Goal: Transaction & Acquisition: Obtain resource

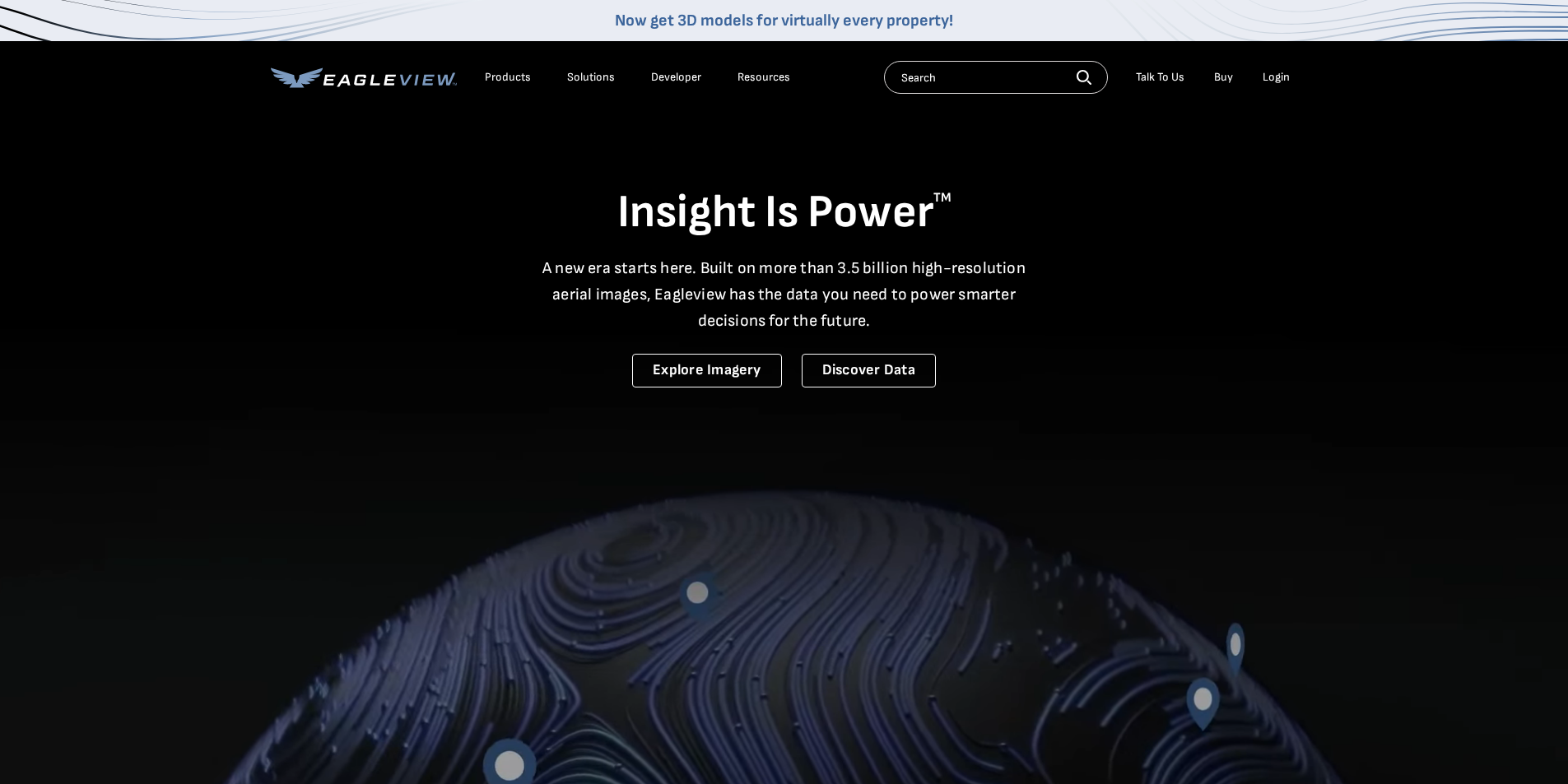
click at [1273, 69] on li "Login" at bounding box center [1276, 77] width 44 height 25
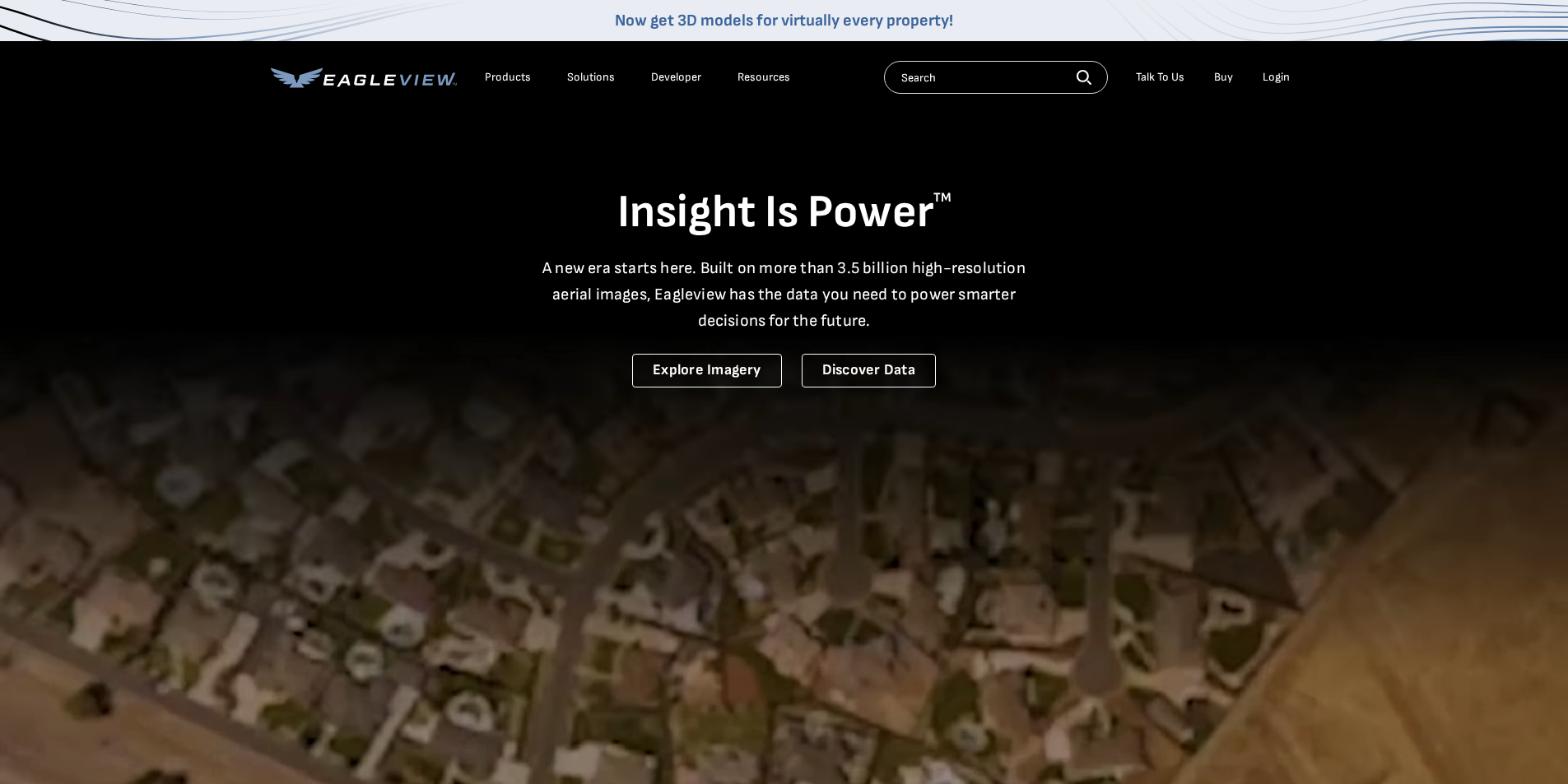
click at [1275, 78] on div "Login" at bounding box center [1276, 77] width 27 height 15
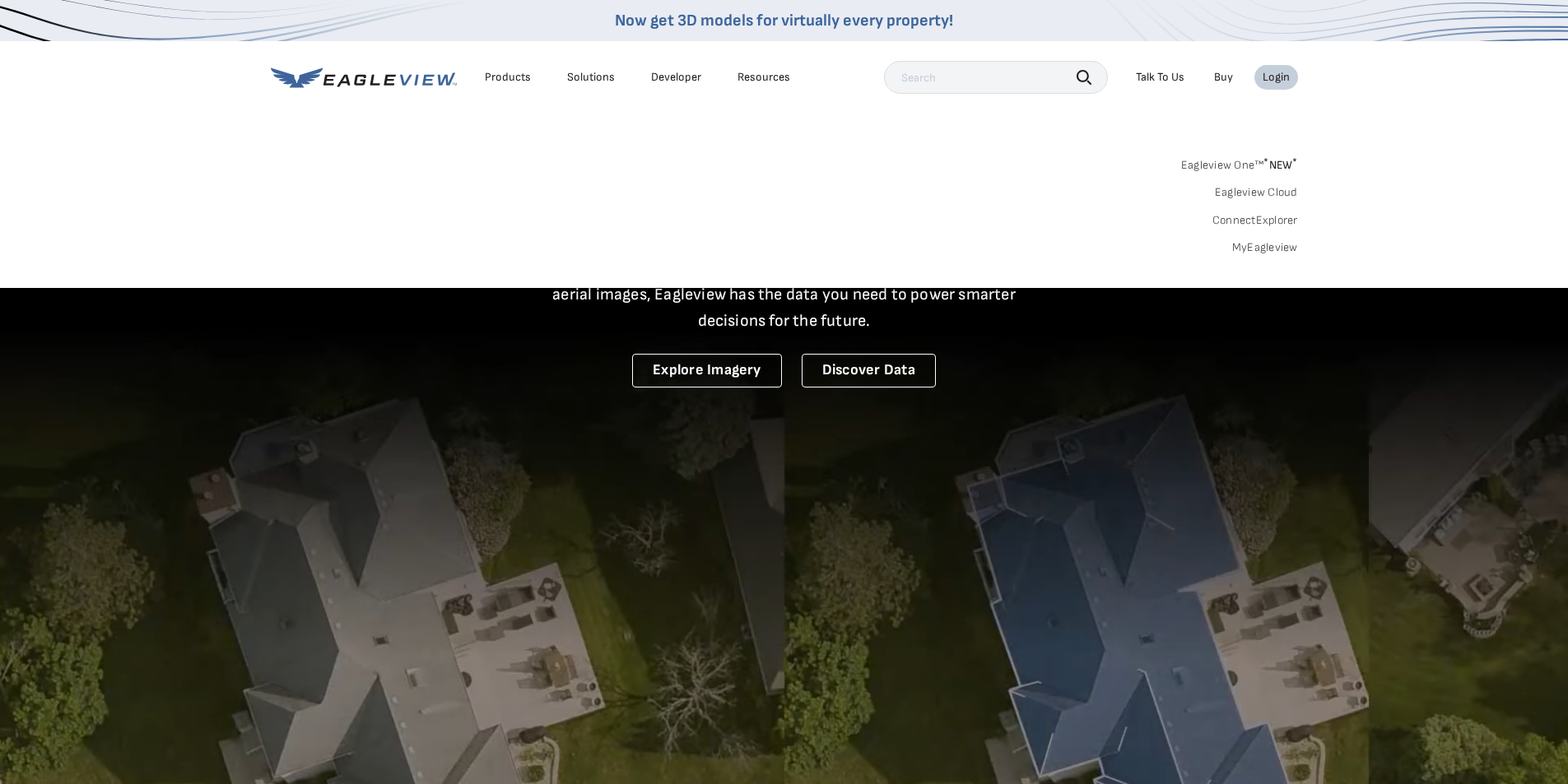
click at [1272, 164] on span "* NEW *" at bounding box center [1280, 164] width 34 height 14
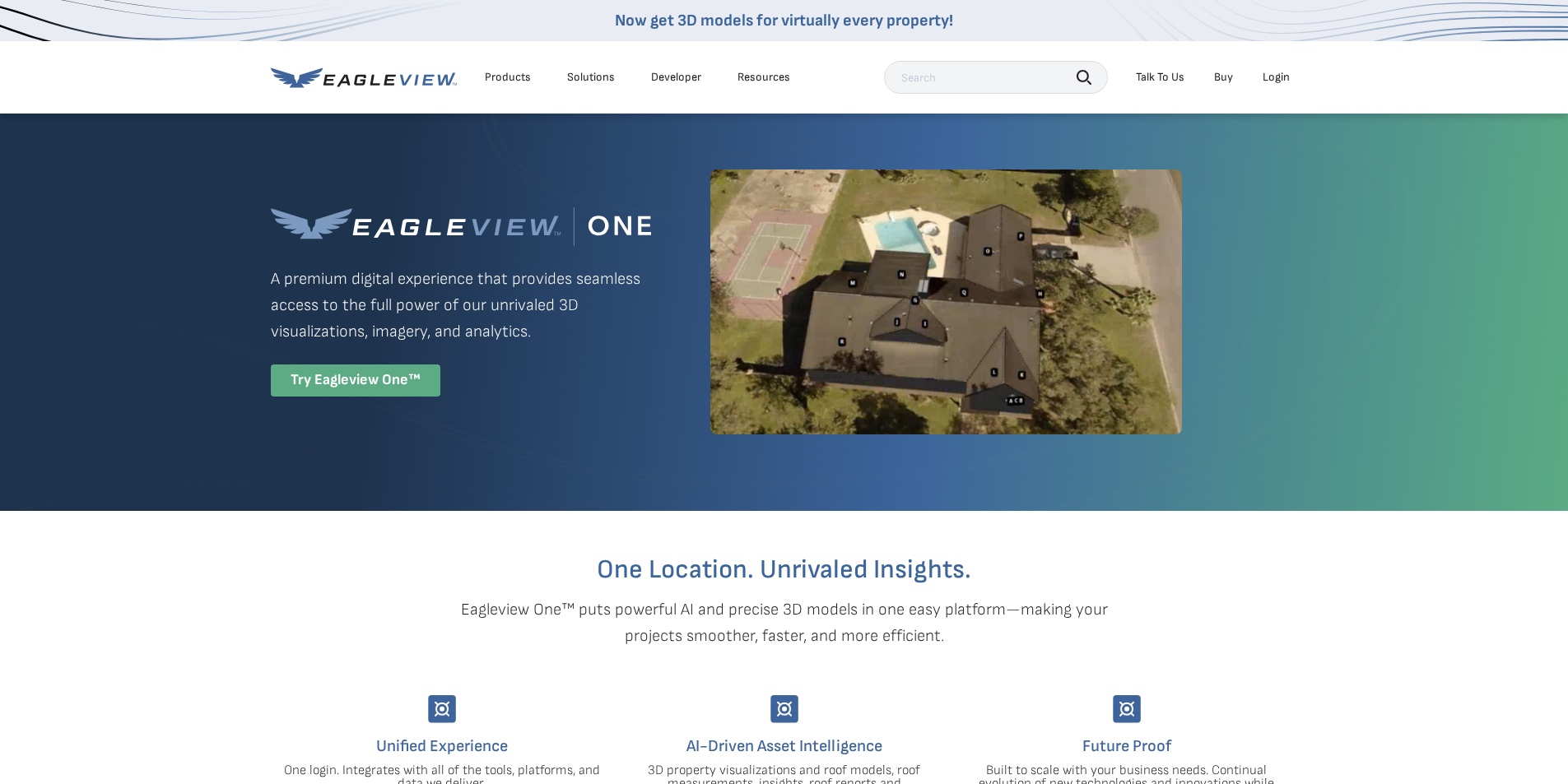
click at [390, 380] on div "Try Eagleview One™" at bounding box center [355, 380] width 170 height 32
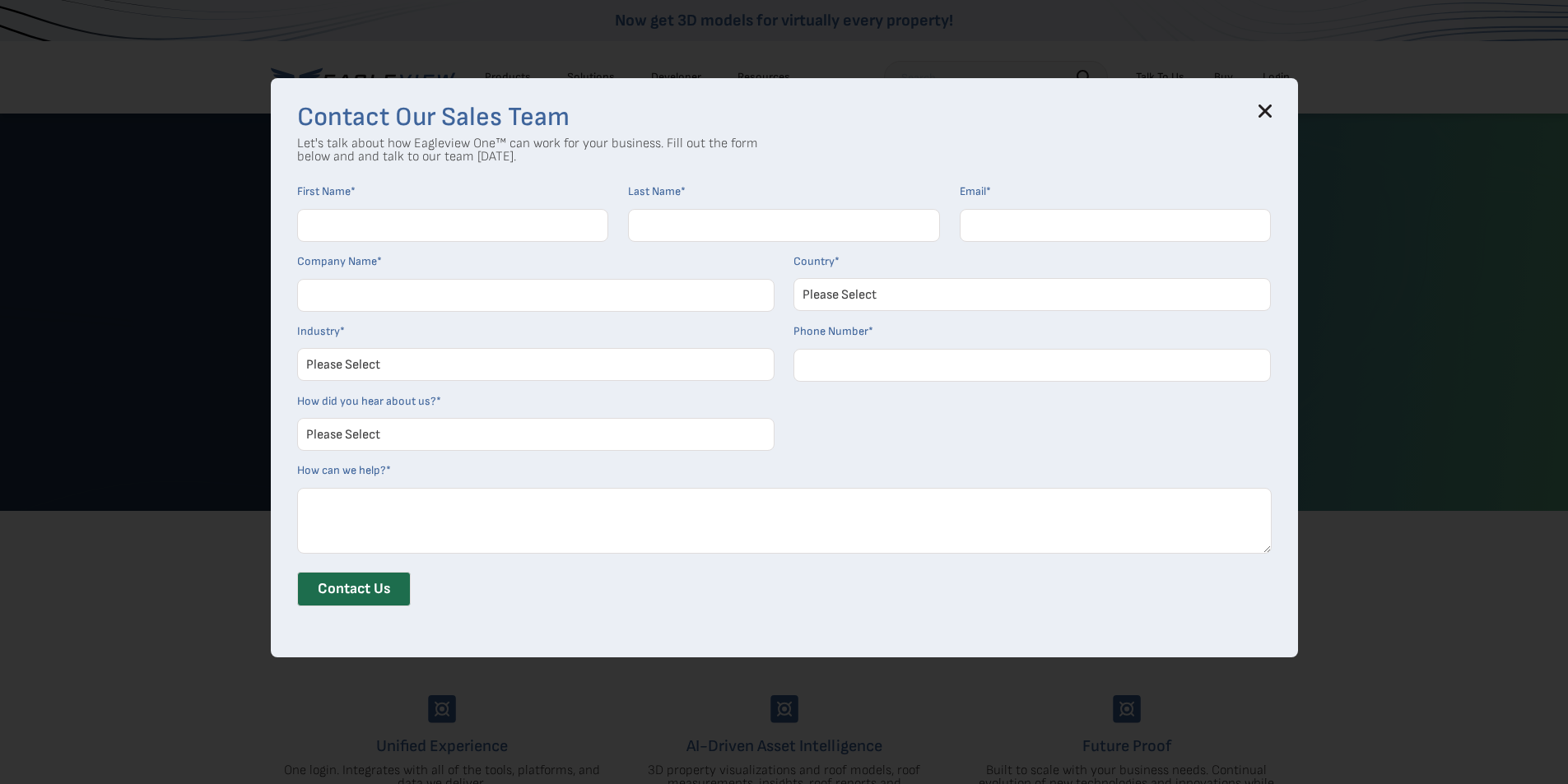
click at [1270, 109] on icon at bounding box center [1265, 112] width 11 height 11
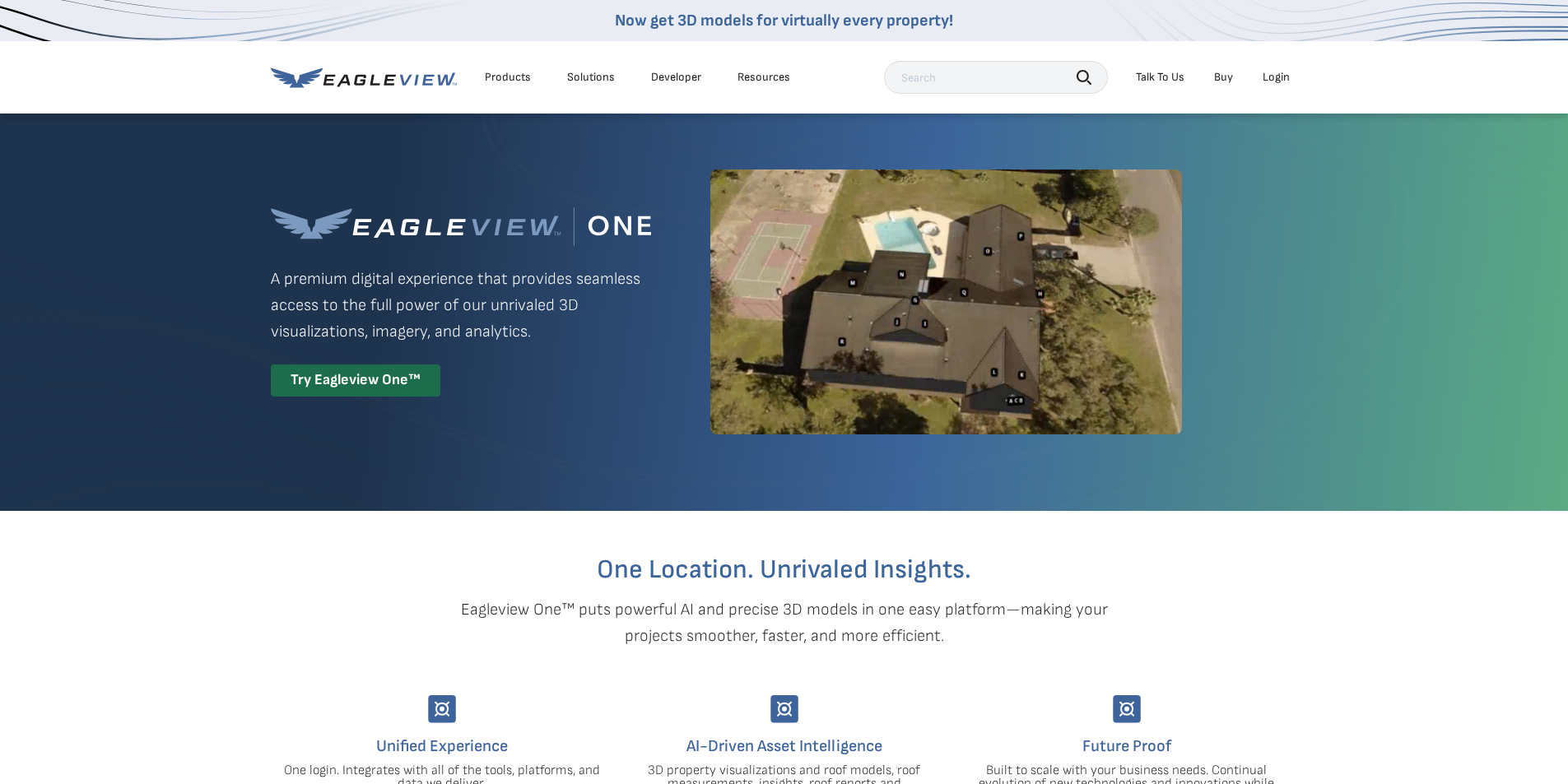
click at [1283, 73] on div "Login" at bounding box center [1276, 77] width 27 height 15
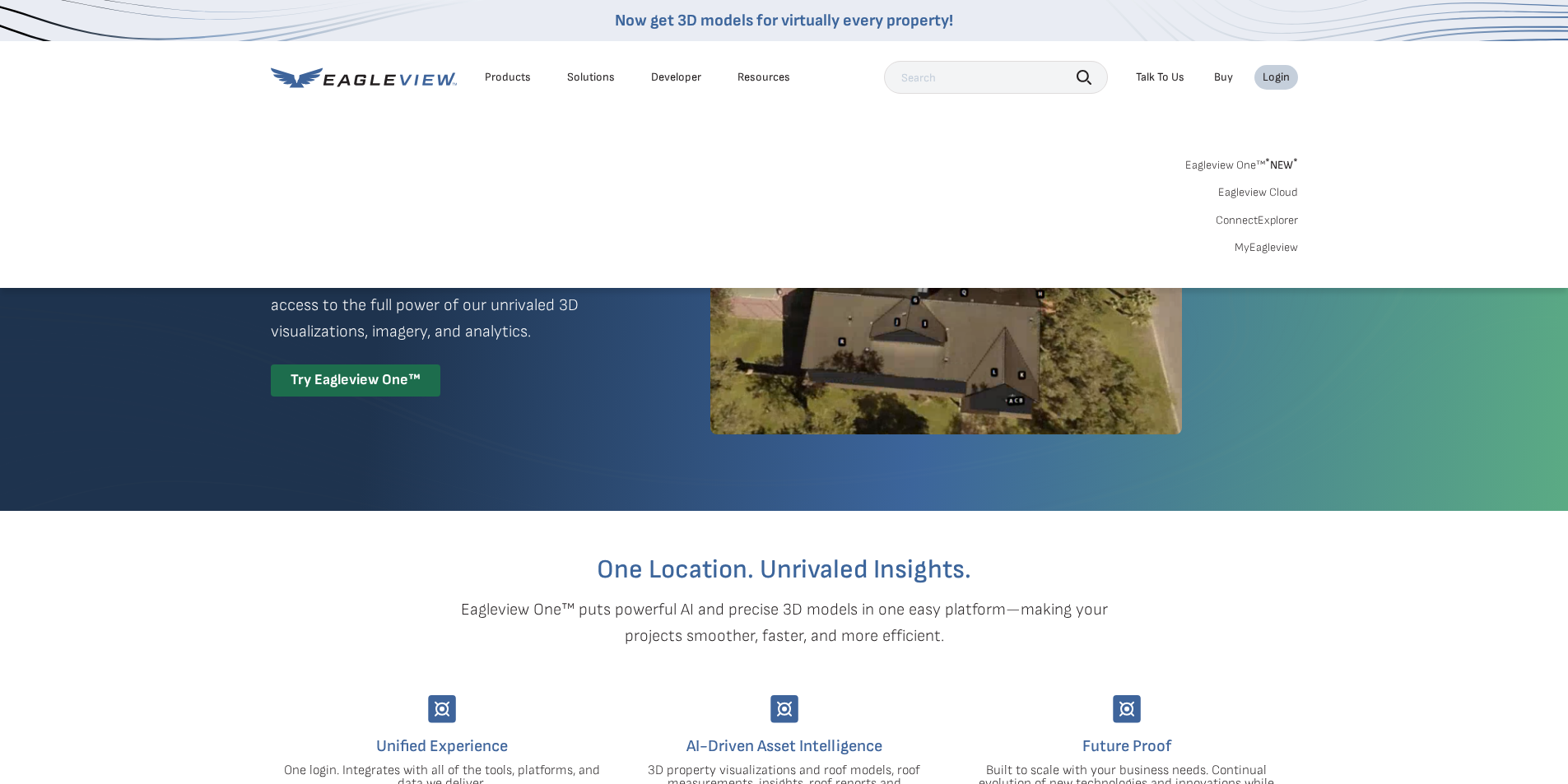
click at [1260, 250] on link "MyEagleview" at bounding box center [1266, 247] width 64 height 15
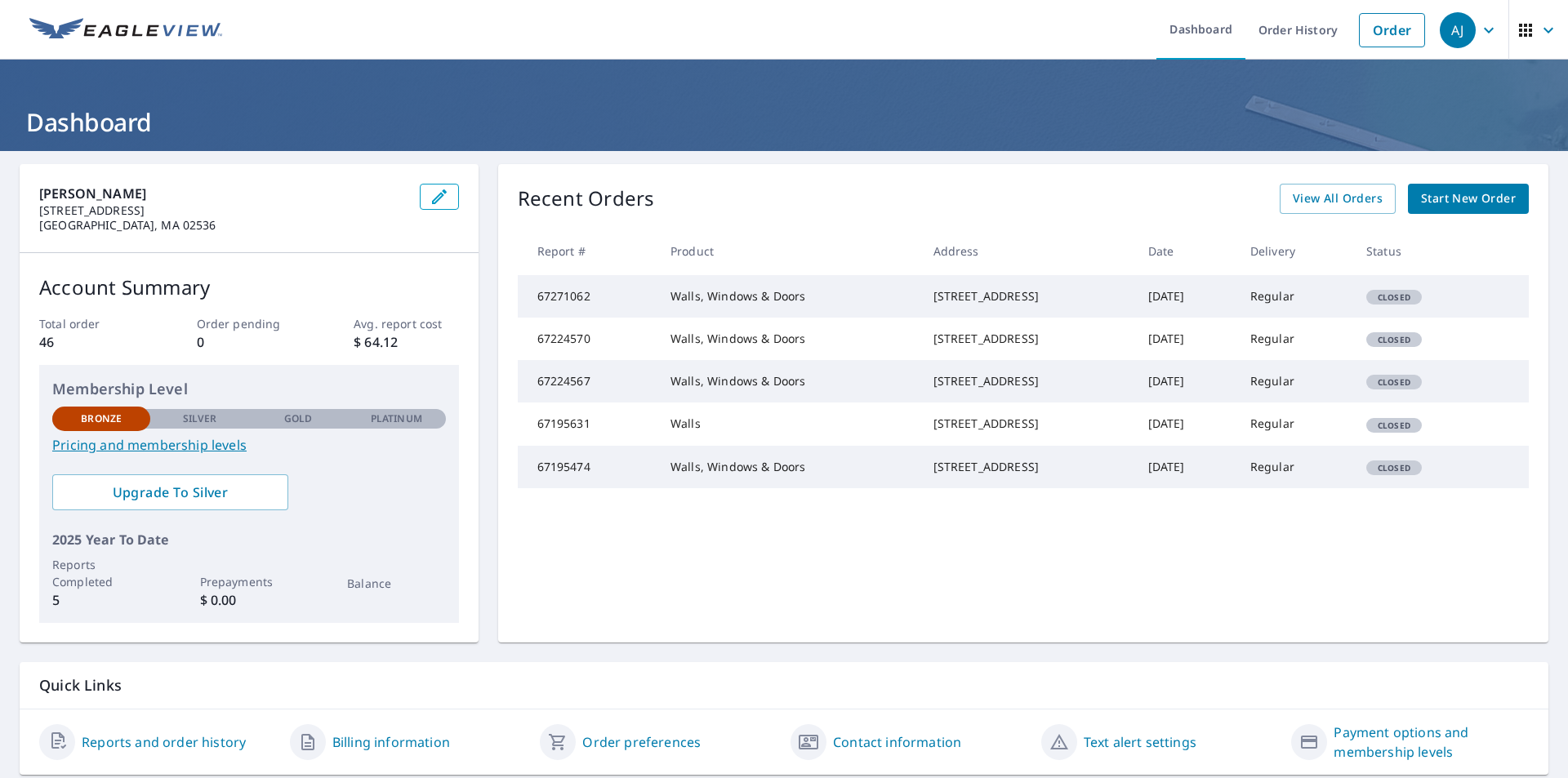
click at [1471, 197] on span "Start New Order" at bounding box center [1468, 198] width 95 height 21
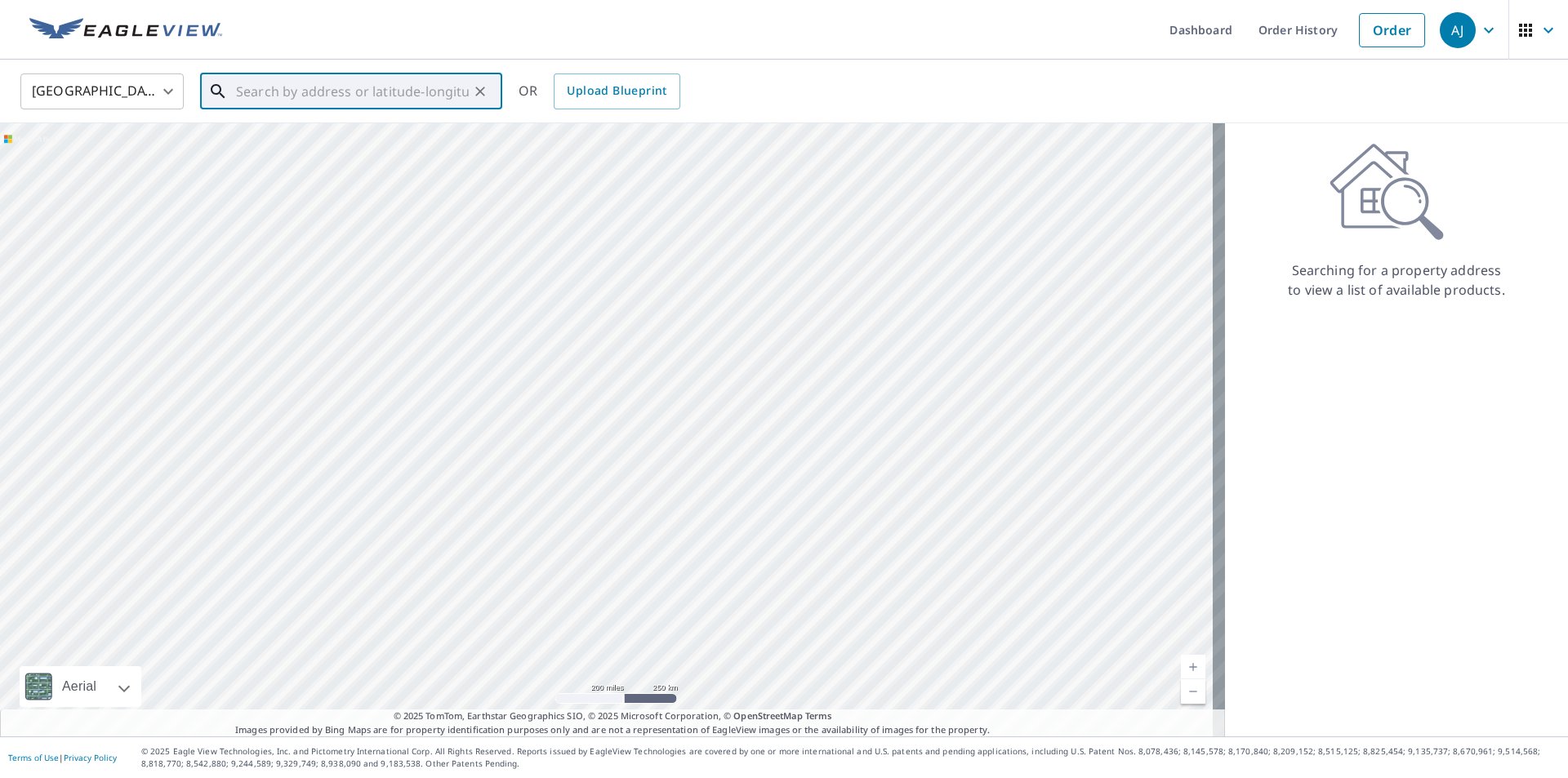
click at [361, 89] on input "text" at bounding box center [353, 91] width 233 height 46
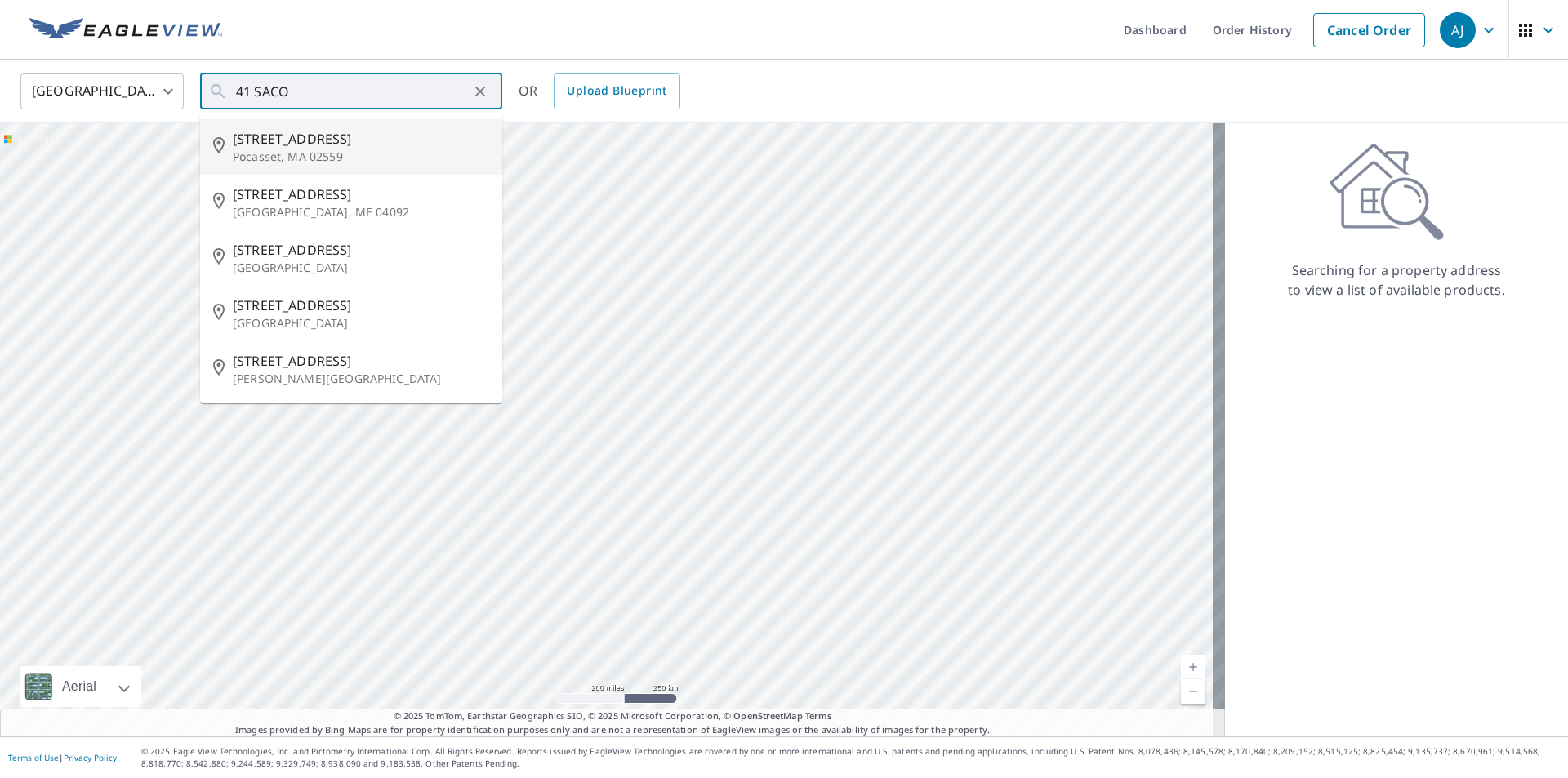
type input "41 Saco Ave Pocasset, MA 02559"
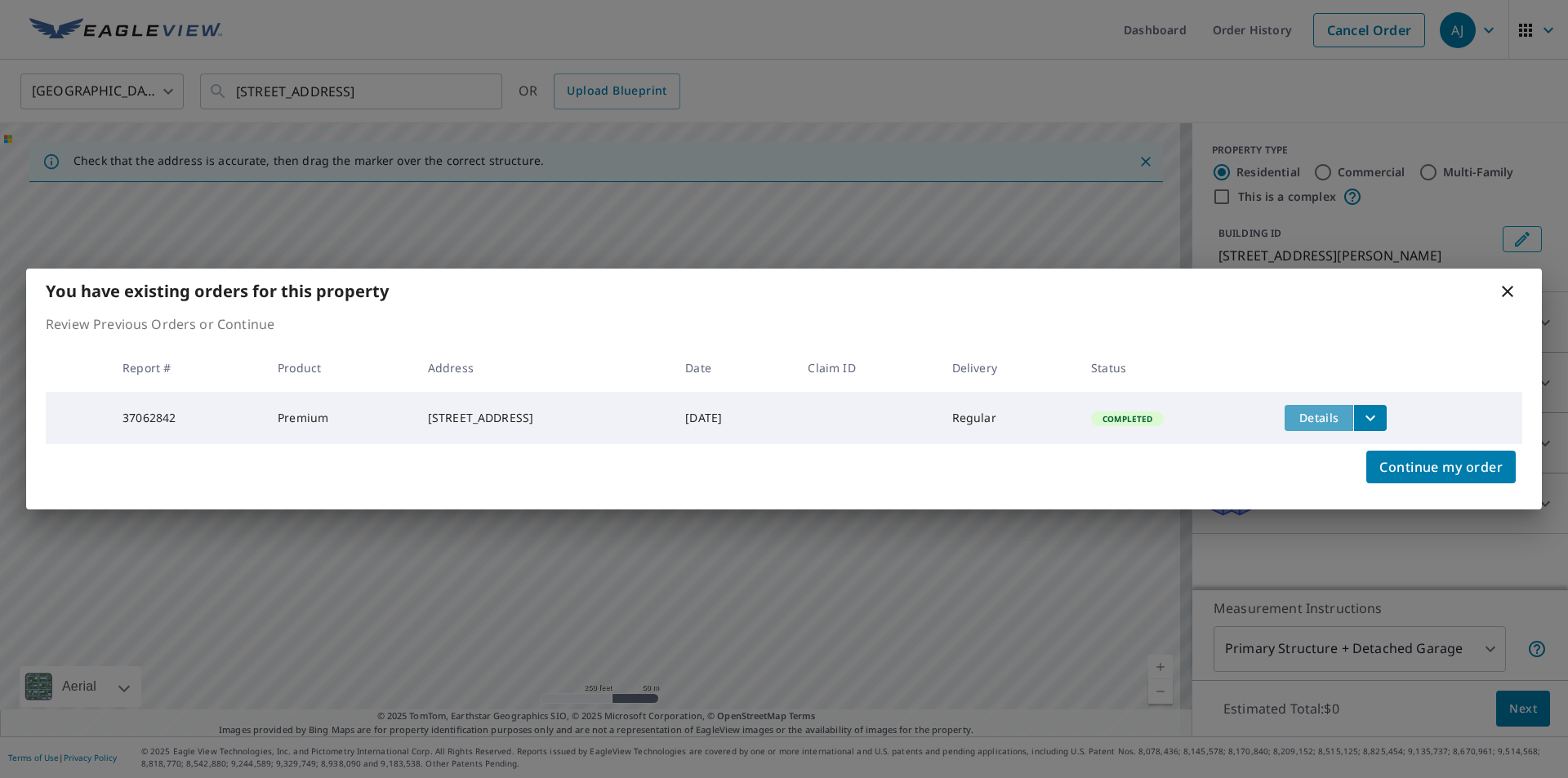
click at [1343, 410] on span "Details" at bounding box center [1318, 417] width 49 height 15
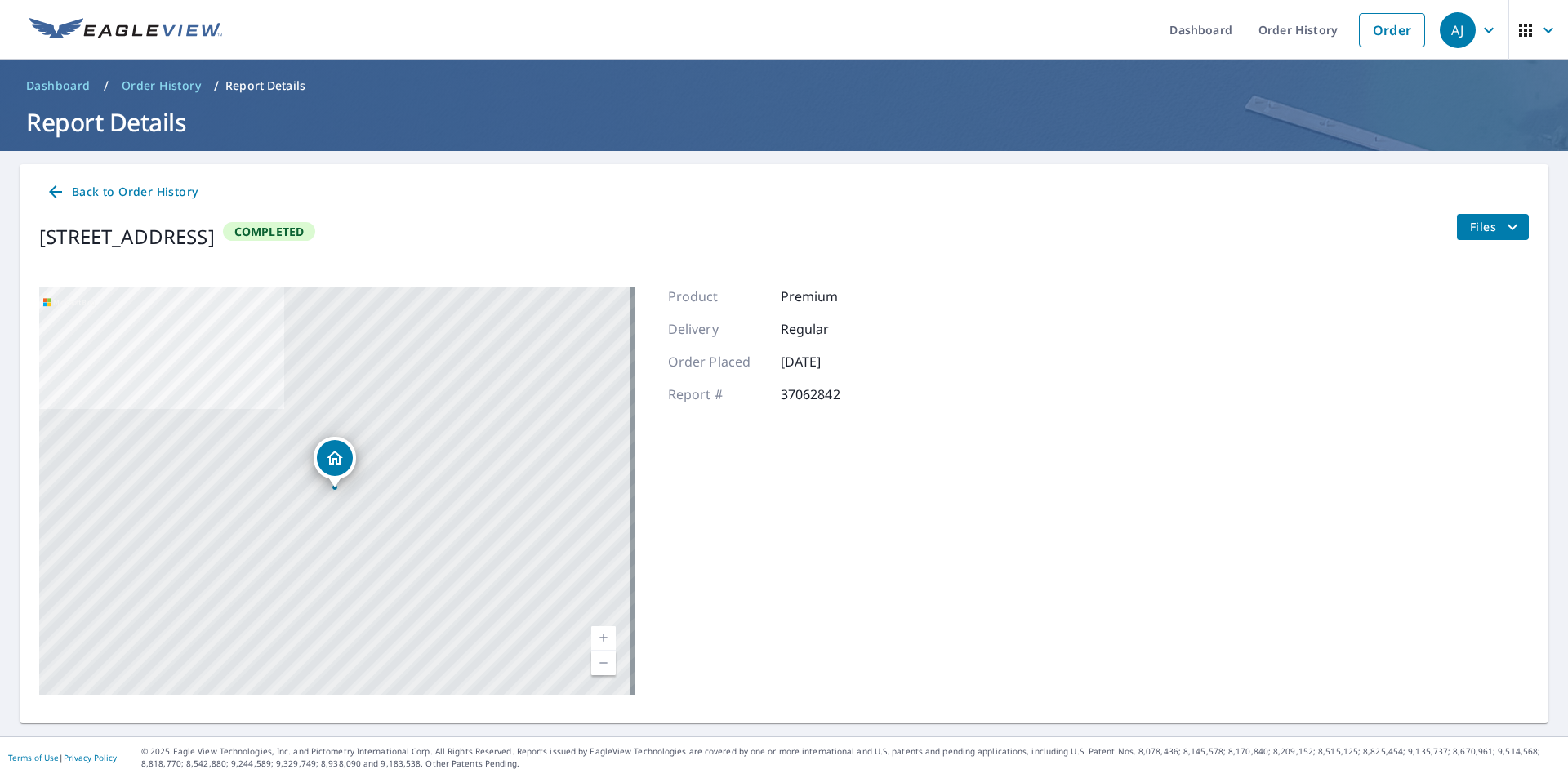
click at [315, 237] on span "Completed" at bounding box center [270, 231] width 90 height 15
click at [1483, 233] on span "Files" at bounding box center [1496, 227] width 52 height 20
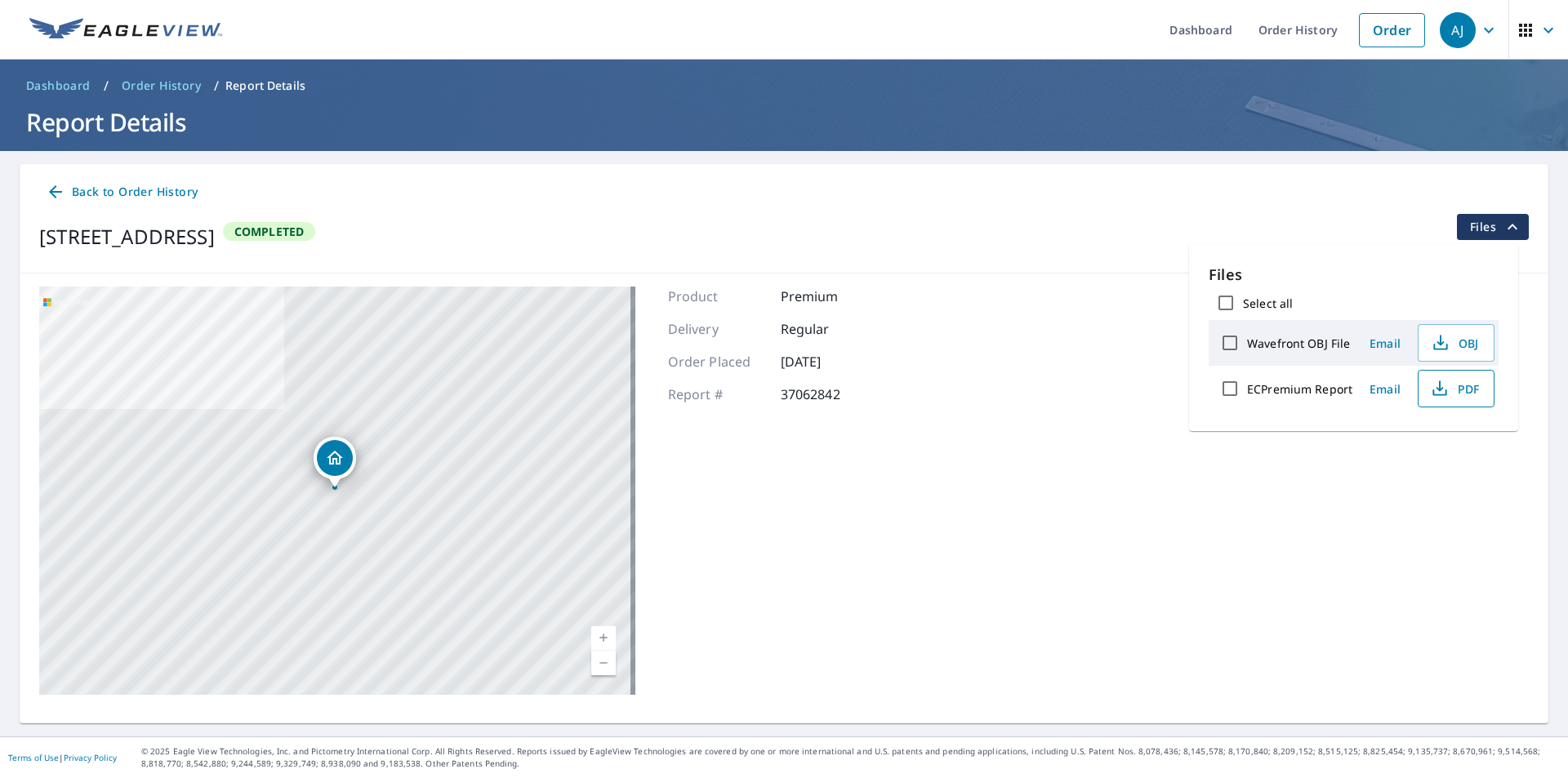
click at [1461, 391] on span "PDF" at bounding box center [1454, 389] width 52 height 20
